Goal: Information Seeking & Learning: Learn about a topic

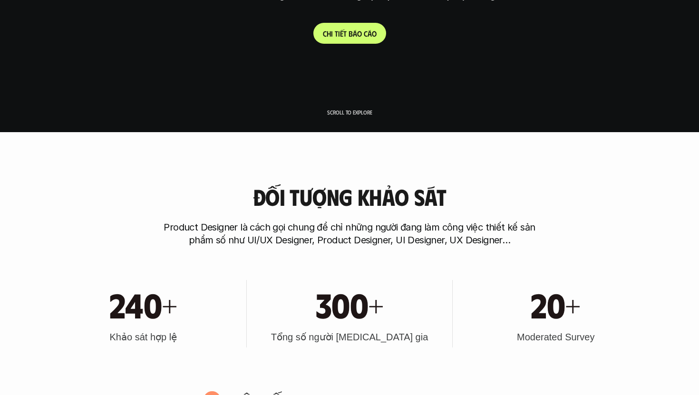
scroll to position [425, 0]
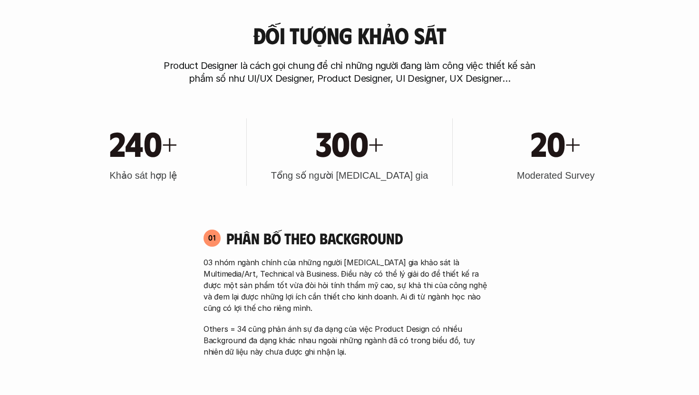
click at [429, 305] on p "03 nhóm ngành chính của những người [MEDICAL_DATA] gia khảo sát là Multimedia/A…" at bounding box center [350, 285] width 292 height 57
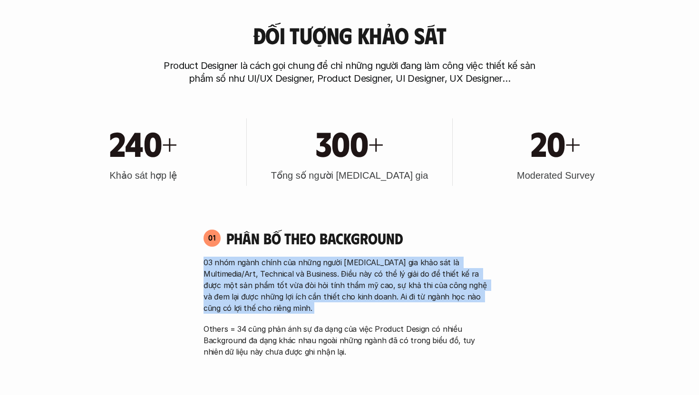
click at [476, 312] on p "03 nhóm ngành chính của những người [MEDICAL_DATA] gia khảo sát là Multimedia/A…" at bounding box center [350, 285] width 292 height 57
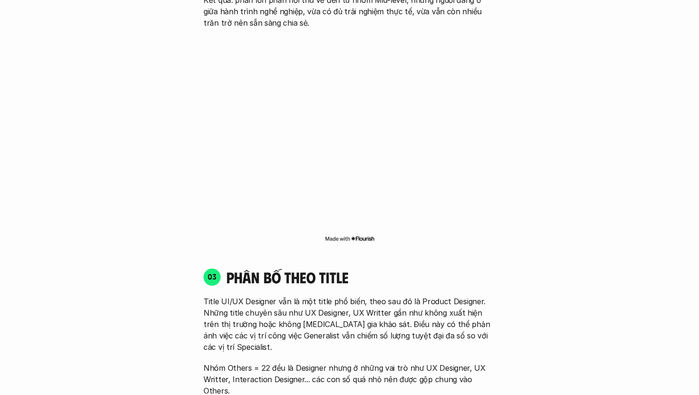
scroll to position [1233, 0]
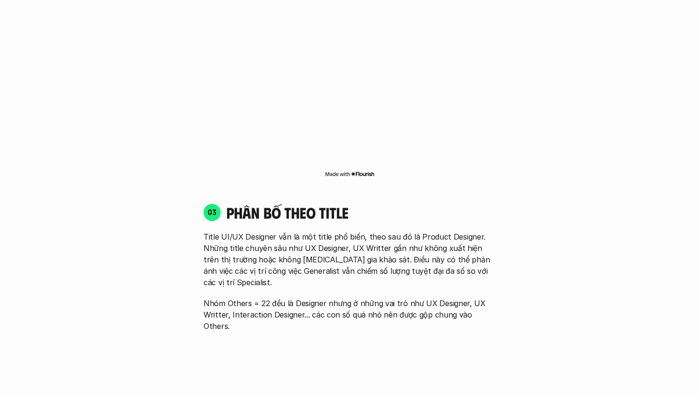
click at [504, 283] on div "03 phân bố theo title Title UI/UX Designer vẫn là một title phổ biến, theo sau …" at bounding box center [349, 267] width 309 height 129
click at [559, 289] on div "01 Phân bố theo background 03 nhóm ngành chính của những người [MEDICAL_DATA] g…" at bounding box center [349, 282] width 609 height 1740
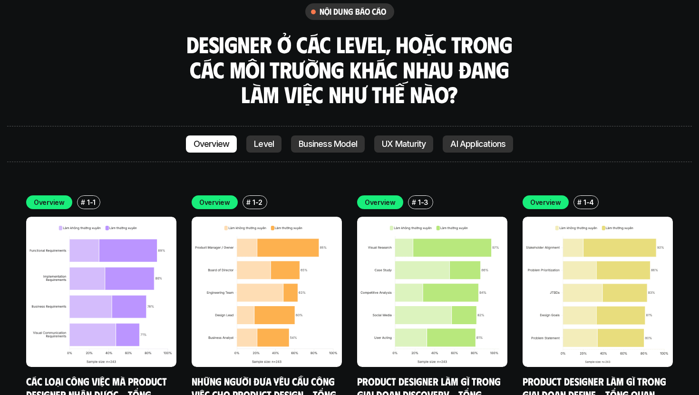
scroll to position [2656, 0]
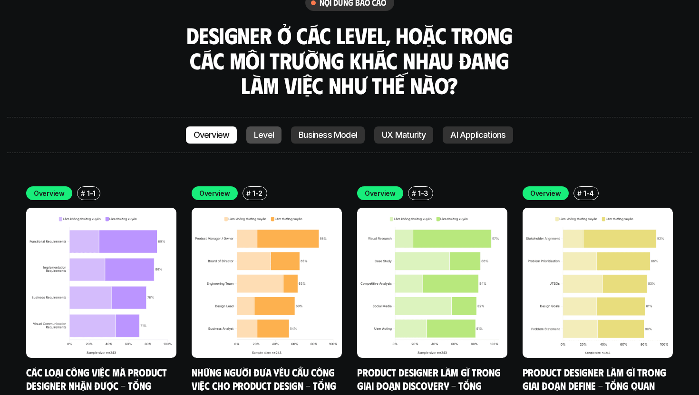
click at [259, 130] on p "Level" at bounding box center [264, 135] width 20 height 10
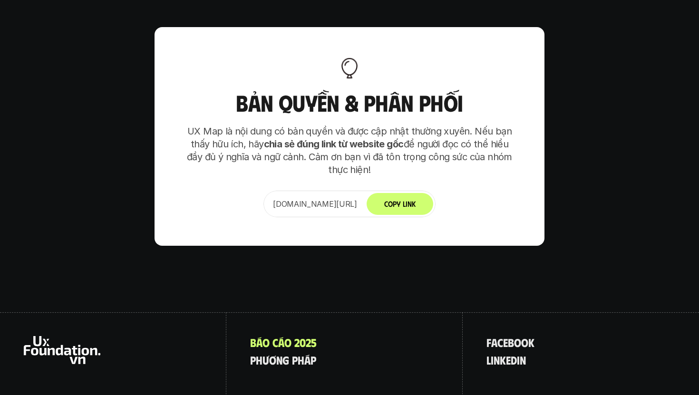
scroll to position [6090, 0]
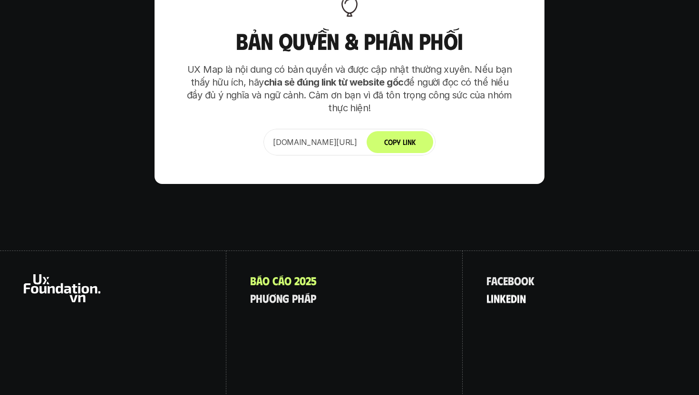
click at [517, 292] on p "l i n k e d i n" at bounding box center [506, 298] width 39 height 12
